Goal: Task Accomplishment & Management: Manage account settings

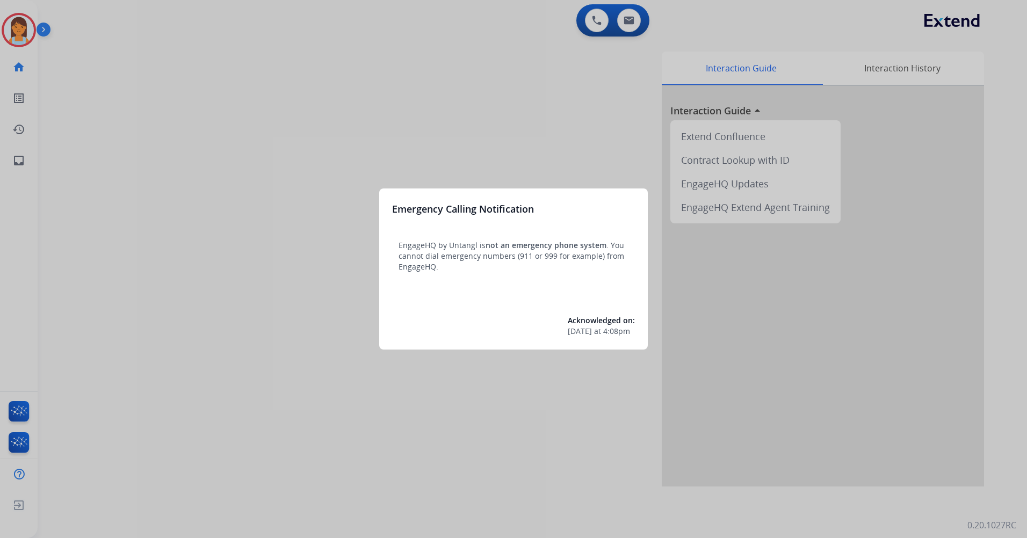
click at [499, 79] on div at bounding box center [513, 269] width 1027 height 538
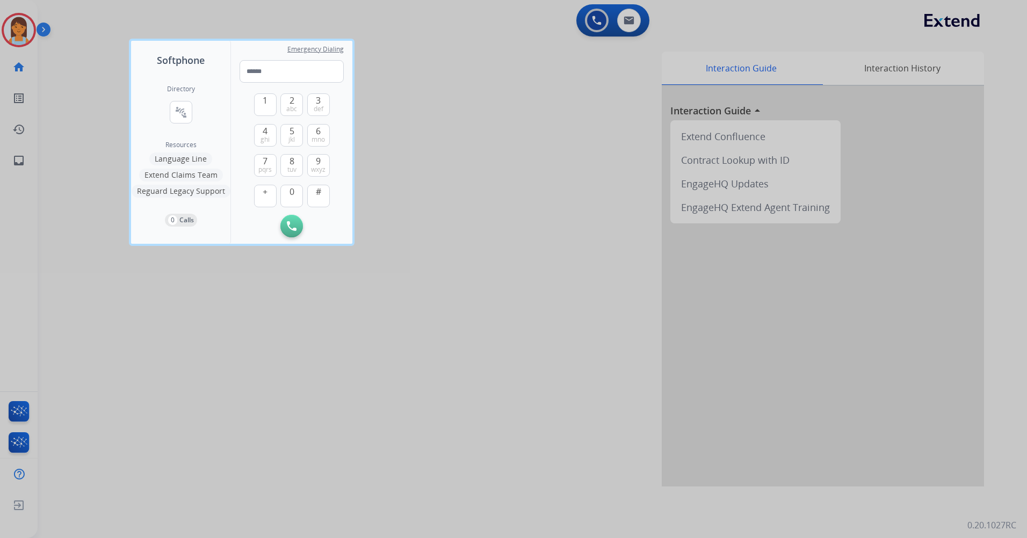
drag, startPoint x: 546, startPoint y: 62, endPoint x: 211, endPoint y: 42, distance: 335.7
click at [545, 62] on div at bounding box center [513, 269] width 1027 height 538
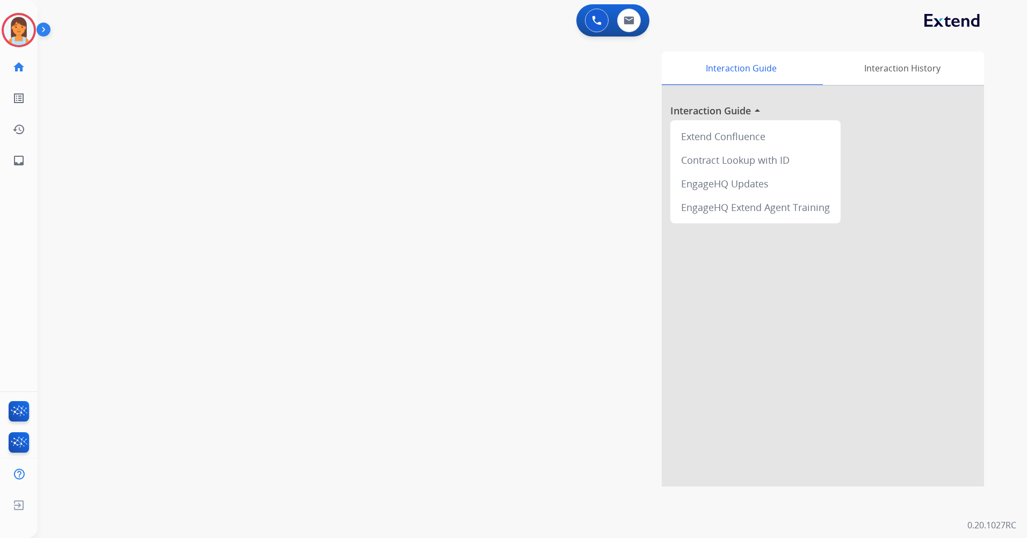
click at [38, 24] on img at bounding box center [46, 31] width 18 height 20
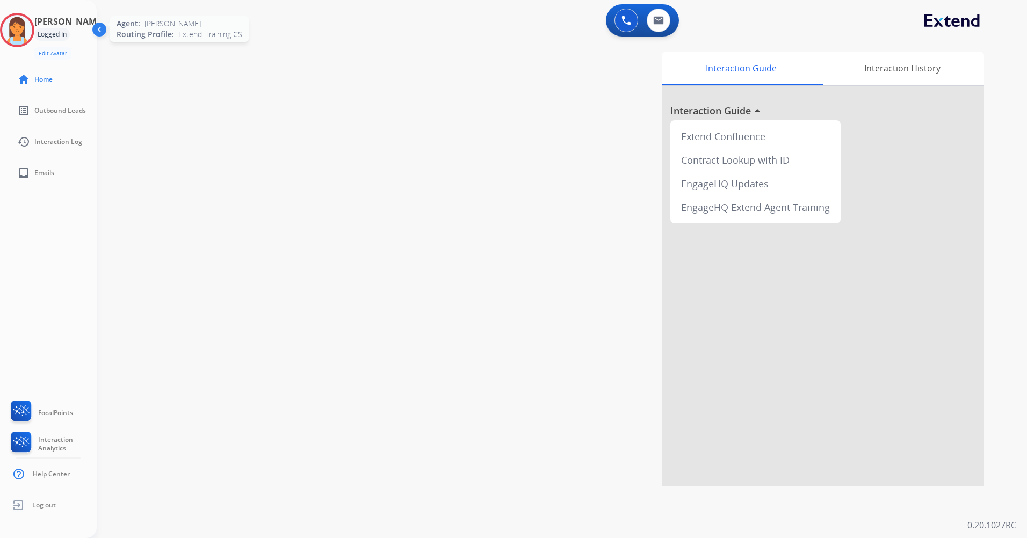
click at [27, 38] on img at bounding box center [17, 30] width 30 height 30
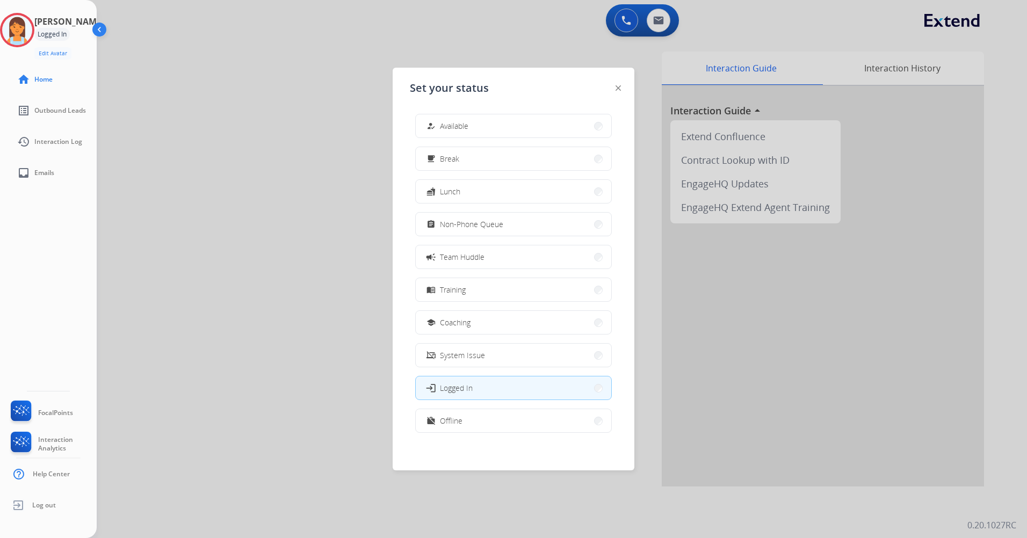
drag, startPoint x: 545, startPoint y: 428, endPoint x: 515, endPoint y: 420, distance: 30.6
click at [544, 427] on button "work_off Offline" at bounding box center [513, 420] width 195 height 23
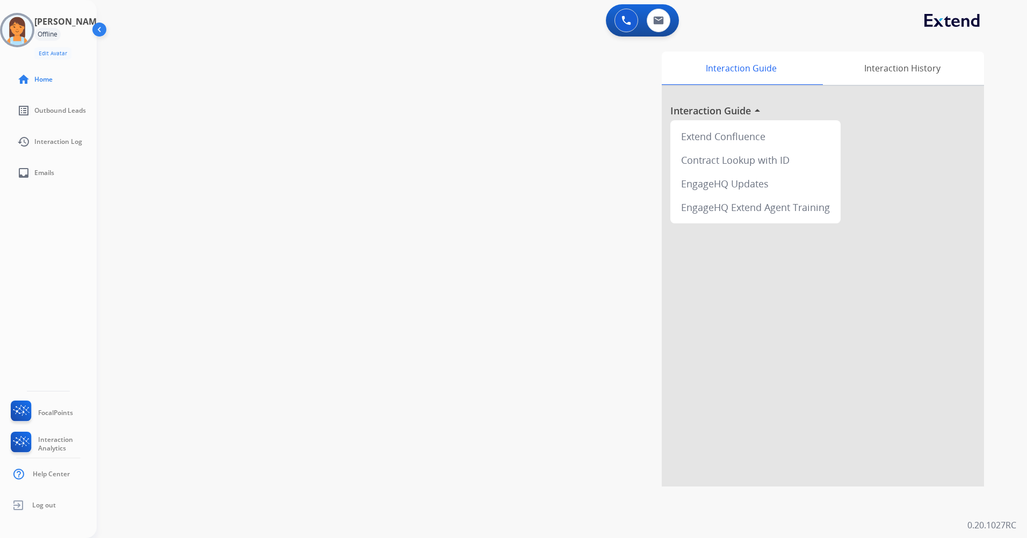
click at [95, 33] on img at bounding box center [100, 31] width 20 height 20
